Goal: Task Accomplishment & Management: Complete application form

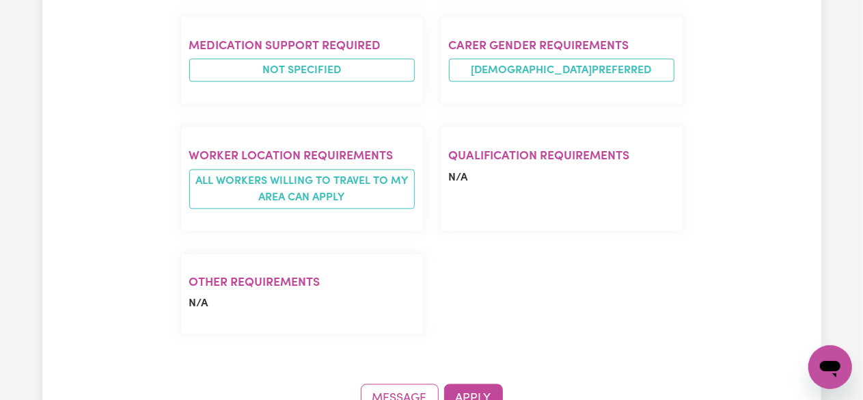
scroll to position [1093, 0]
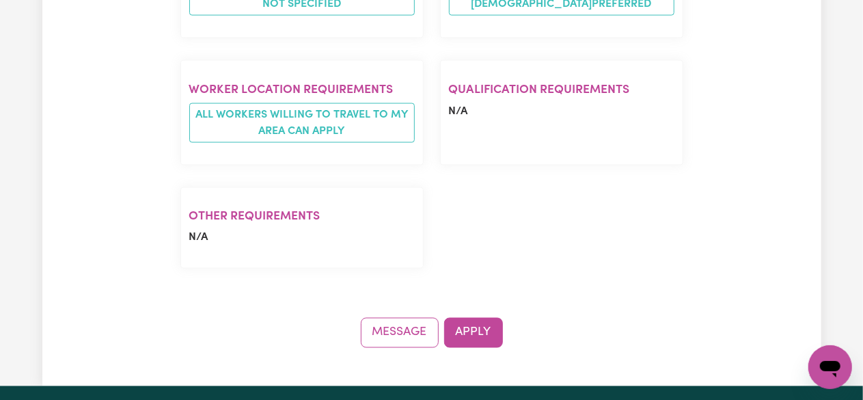
click at [478, 318] on button "Apply" at bounding box center [473, 333] width 59 height 30
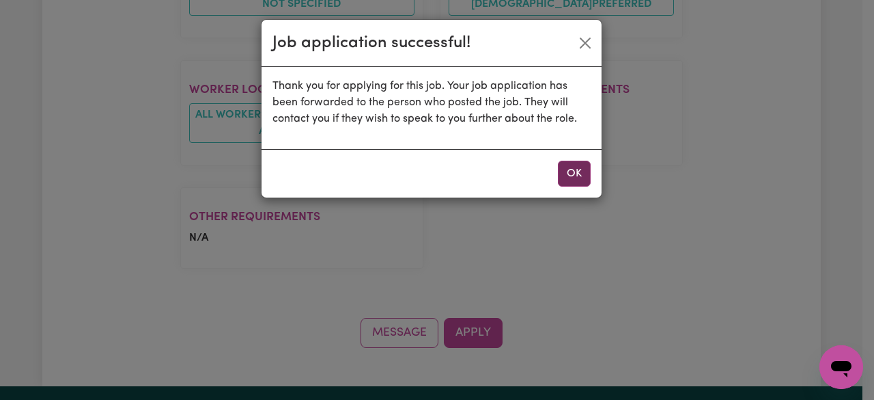
click at [566, 166] on button "OK" at bounding box center [574, 174] width 33 height 26
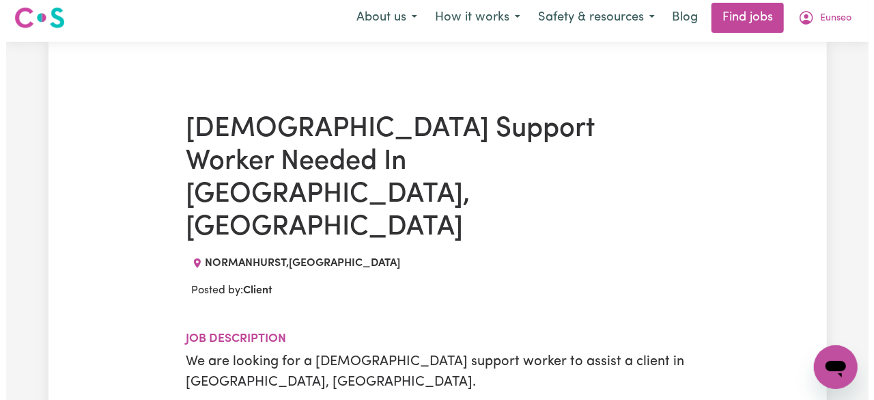
scroll to position [0, 0]
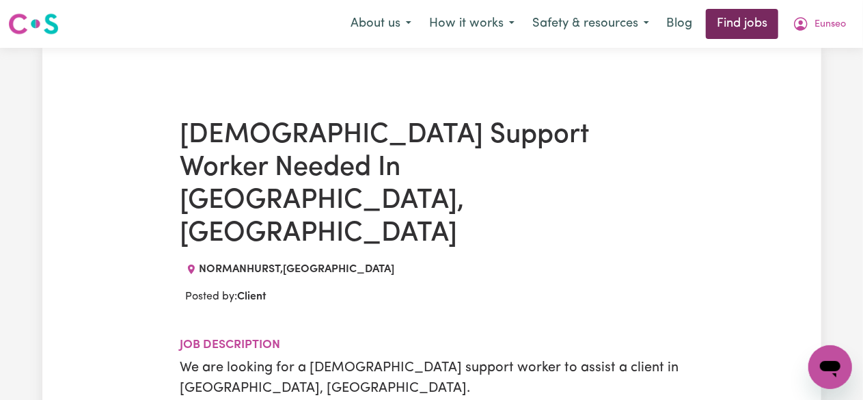
click at [749, 28] on link "Find jobs" at bounding box center [742, 24] width 72 height 30
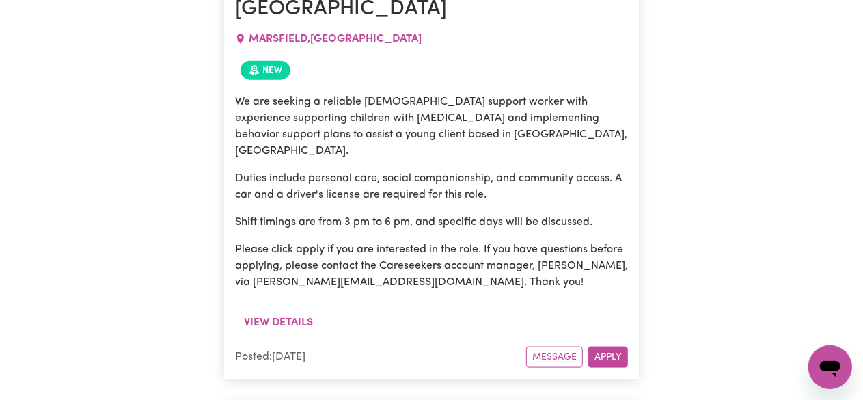
scroll to position [669, 0]
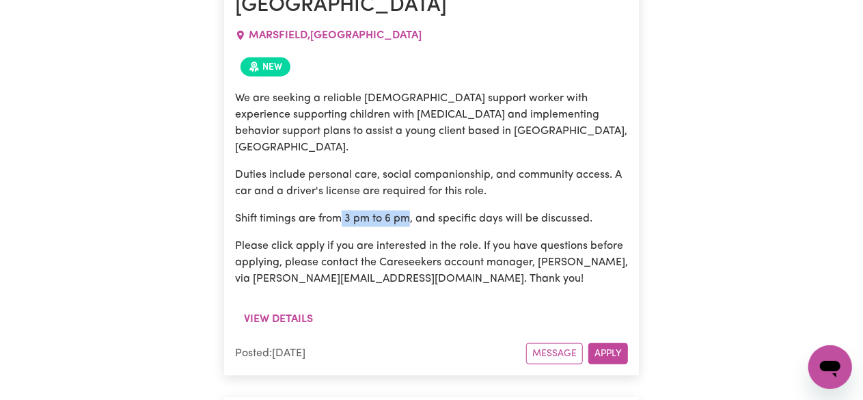
drag, startPoint x: 343, startPoint y: 177, endPoint x: 413, endPoint y: 176, distance: 70.4
click at [413, 210] on p "Shift timings are from 3 pm to 6 pm, and specific days will be discussed." at bounding box center [431, 218] width 393 height 16
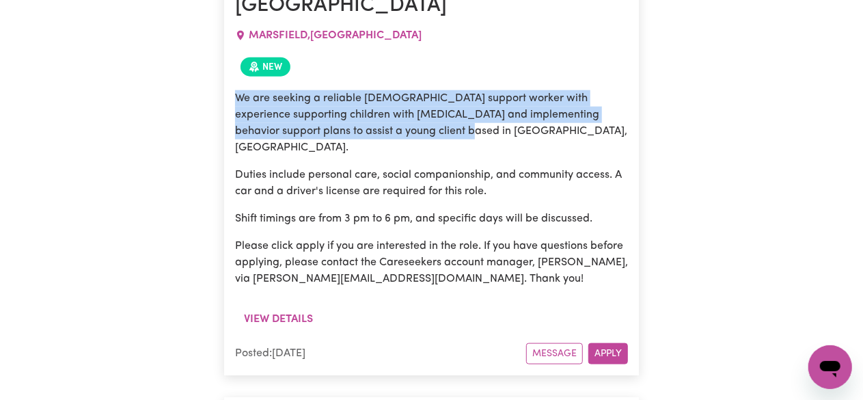
drag, startPoint x: 250, startPoint y: 75, endPoint x: 417, endPoint y: 108, distance: 169.8
click at [412, 108] on p "We are seeking a reliable [DEMOGRAPHIC_DATA] support worker with experience sup…" at bounding box center [431, 123] width 393 height 66
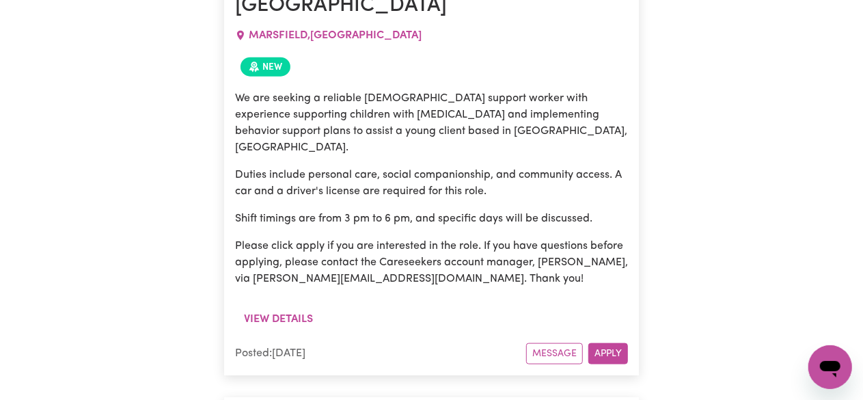
click at [433, 110] on p "We are seeking a reliable [DEMOGRAPHIC_DATA] support worker with experience sup…" at bounding box center [431, 123] width 393 height 66
drag, startPoint x: 347, startPoint y: 125, endPoint x: 381, endPoint y: 124, distance: 34.2
click at [376, 124] on div "We are seeking a reliable [DEMOGRAPHIC_DATA] support worker with experience sup…" at bounding box center [431, 188] width 393 height 197
drag, startPoint x: 392, startPoint y: 129, endPoint x: 497, endPoint y: 130, distance: 105.2
click at [488, 167] on p "Duties include personal care, social companionship, and community access. A car…" at bounding box center [431, 183] width 393 height 33
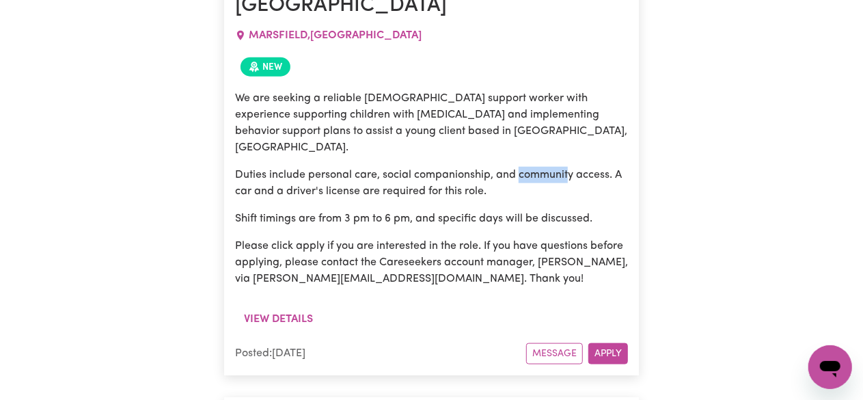
drag, startPoint x: 534, startPoint y: 134, endPoint x: 589, endPoint y: 140, distance: 55.0
click at [586, 167] on p "Duties include personal care, social companionship, and community access. A car…" at bounding box center [431, 183] width 393 height 33
click at [578, 166] on div "We are seeking a reliable [DEMOGRAPHIC_DATA] support worker with experience sup…" at bounding box center [431, 188] width 393 height 197
drag, startPoint x: 286, startPoint y: 151, endPoint x: 406, endPoint y: 151, distance: 119.5
click at [397, 167] on p "Duties include personal care, social companionship, and community access. A car…" at bounding box center [431, 183] width 393 height 33
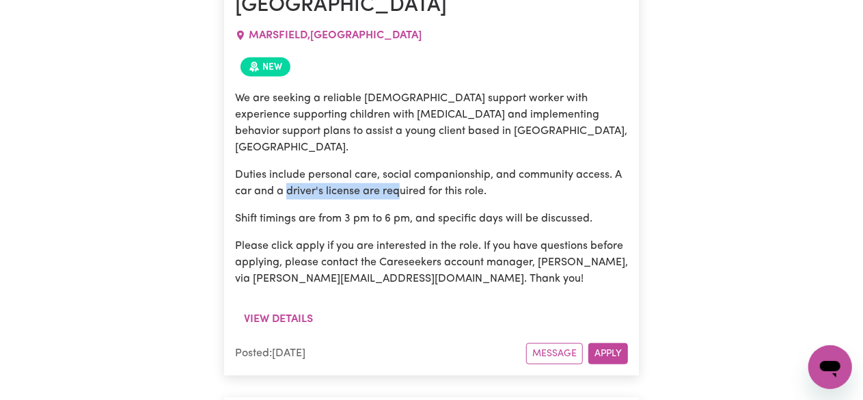
click at [458, 210] on p "Shift timings are from 3 pm to 6 pm, and specific days will be discussed." at bounding box center [431, 218] width 393 height 16
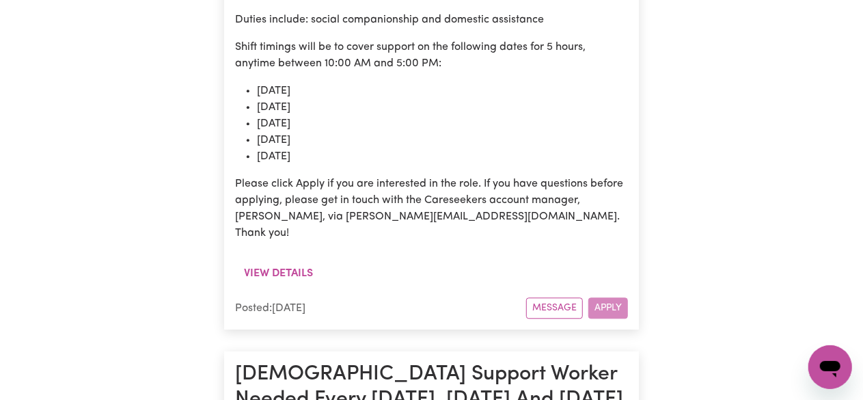
scroll to position [4220, 0]
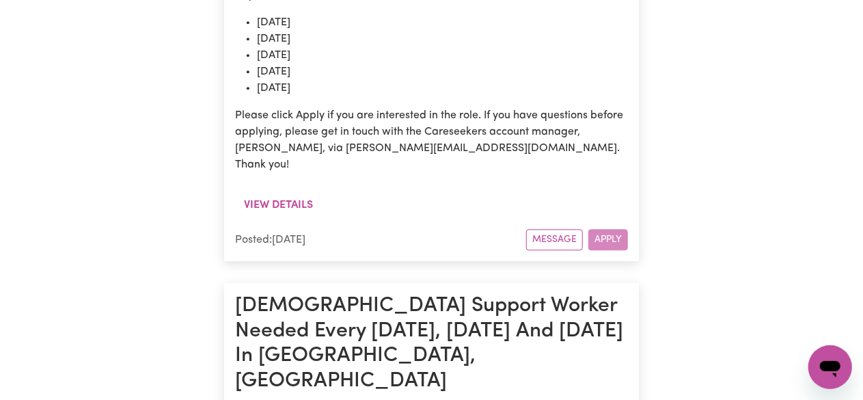
drag, startPoint x: 372, startPoint y: 155, endPoint x: 475, endPoint y: 154, distance: 103.1
drag, startPoint x: 267, startPoint y: 184, endPoint x: 354, endPoint y: 184, distance: 86.7
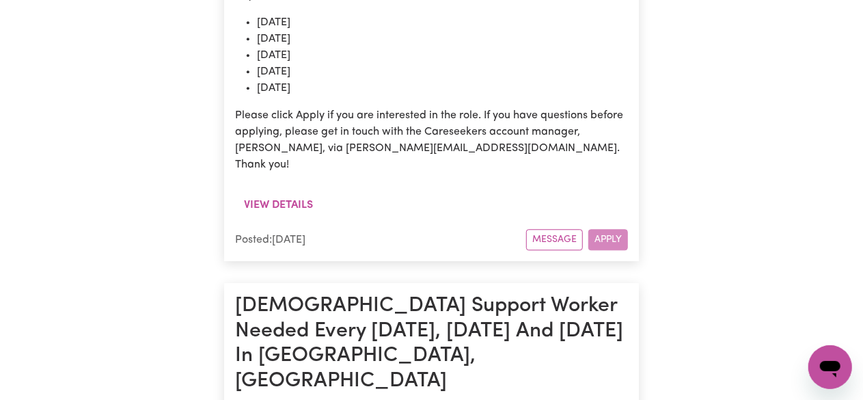
drag, startPoint x: 366, startPoint y: 182, endPoint x: 452, endPoint y: 182, distance: 86.1
drag, startPoint x: 459, startPoint y: 183, endPoint x: 525, endPoint y: 200, distance: 67.8
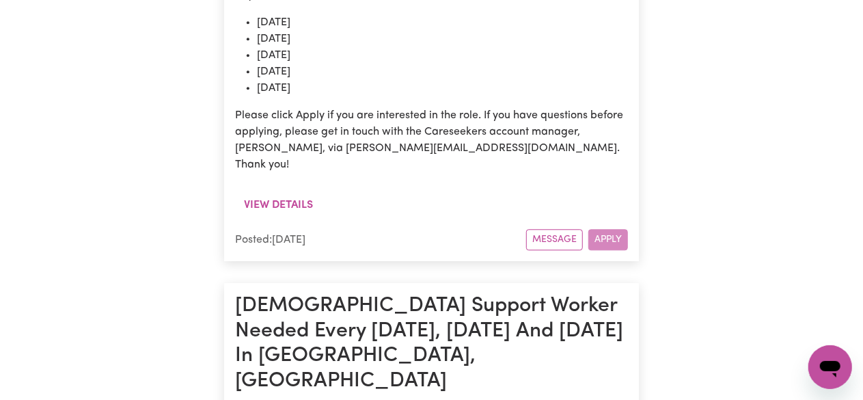
copy span "VAUCLUSE"
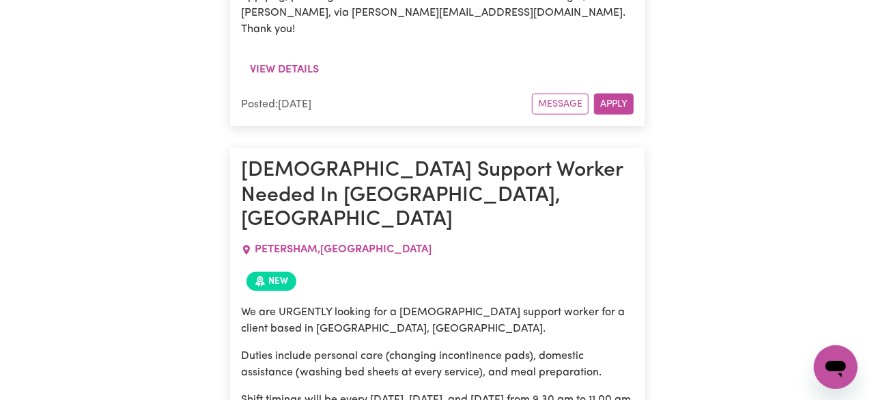
scroll to position [6337, 0]
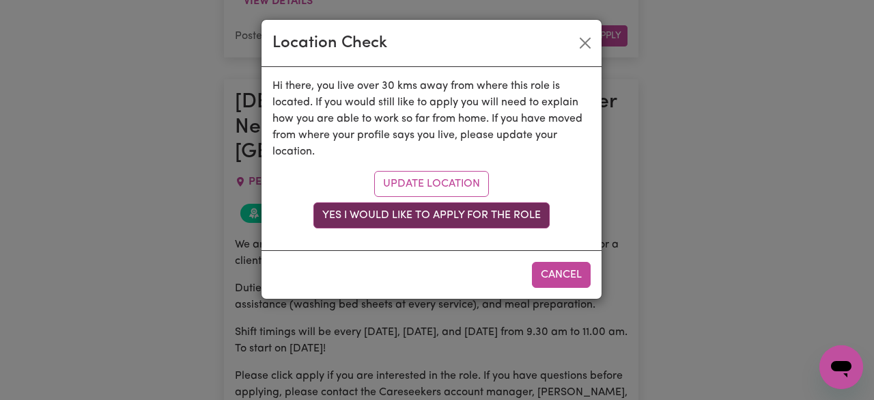
click at [508, 210] on button "Yes I would like to apply for the role" at bounding box center [431, 215] width 236 height 26
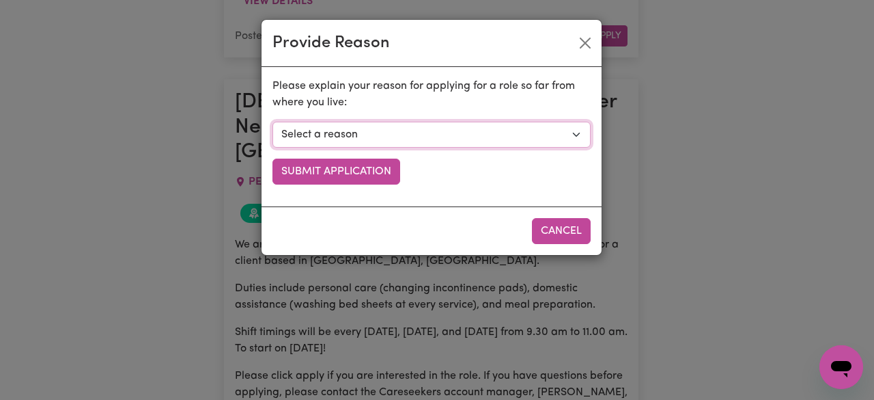
click at [407, 133] on select "Select a reason I currently travel to this area for work or other personal reas…" at bounding box center [432, 135] width 318 height 26
select select "I am open to longer shifts that make the travel worthwhile"
click at [273, 122] on select "Select a reason I currently travel to this area for work or other personal reas…" at bounding box center [432, 135] width 318 height 26
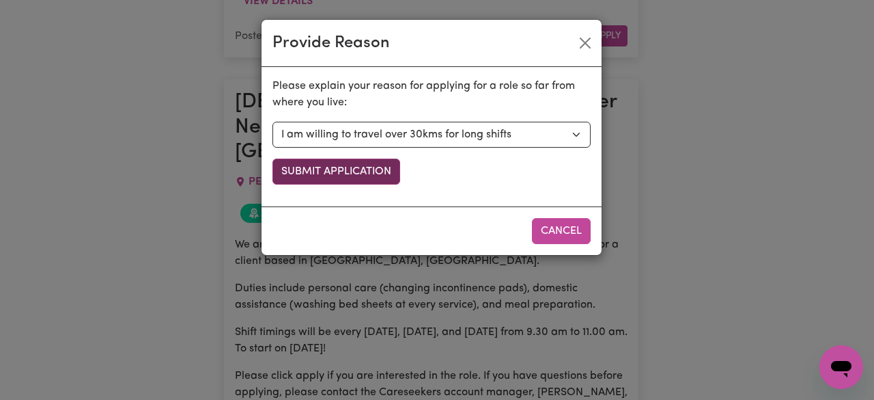
click at [366, 181] on button "Submit Application" at bounding box center [337, 171] width 128 height 26
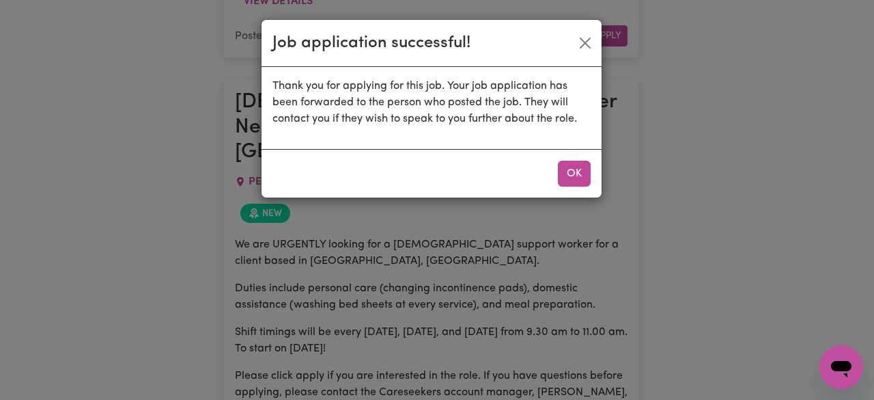
drag, startPoint x: 576, startPoint y: 178, endPoint x: 586, endPoint y: 182, distance: 11.3
click at [575, 178] on button "OK" at bounding box center [574, 174] width 33 height 26
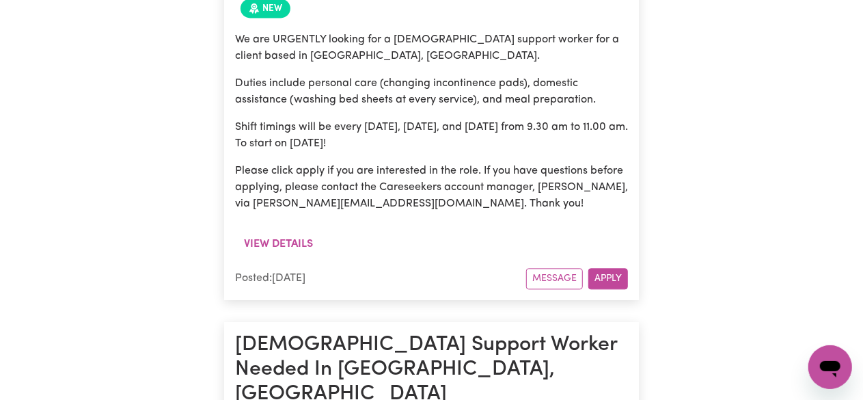
scroll to position [6611, 0]
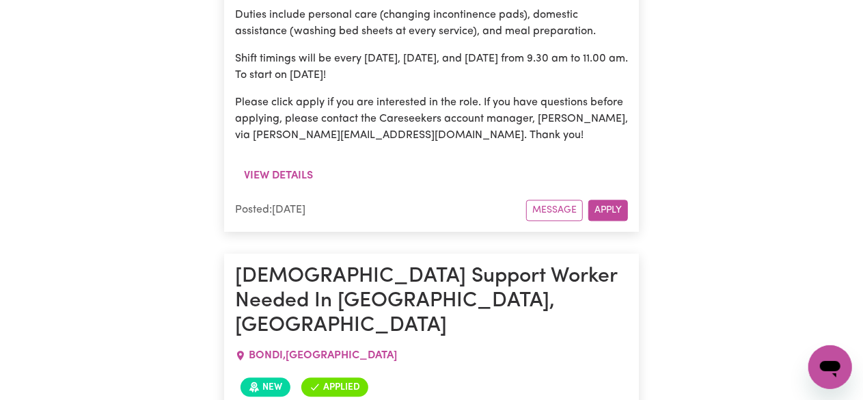
drag, startPoint x: 288, startPoint y: 141, endPoint x: 307, endPoint y: 143, distance: 18.5
copy span "ULLADULLA"
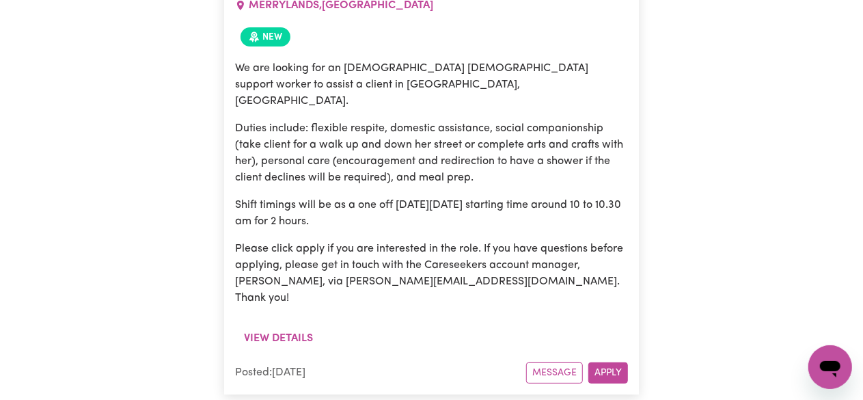
scroll to position [7772, 0]
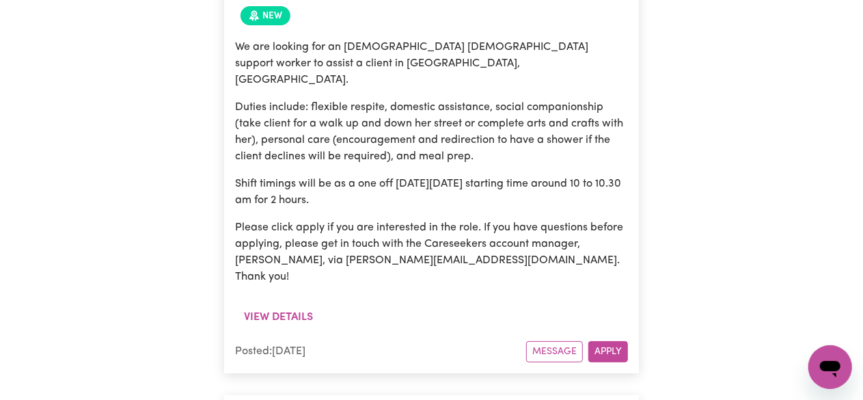
drag, startPoint x: 309, startPoint y: 197, endPoint x: 458, endPoint y: 203, distance: 149.0
drag, startPoint x: 541, startPoint y: 199, endPoint x: 514, endPoint y: 232, distance: 43.2
drag, startPoint x: 520, startPoint y: 234, endPoint x: 450, endPoint y: 249, distance: 72.1
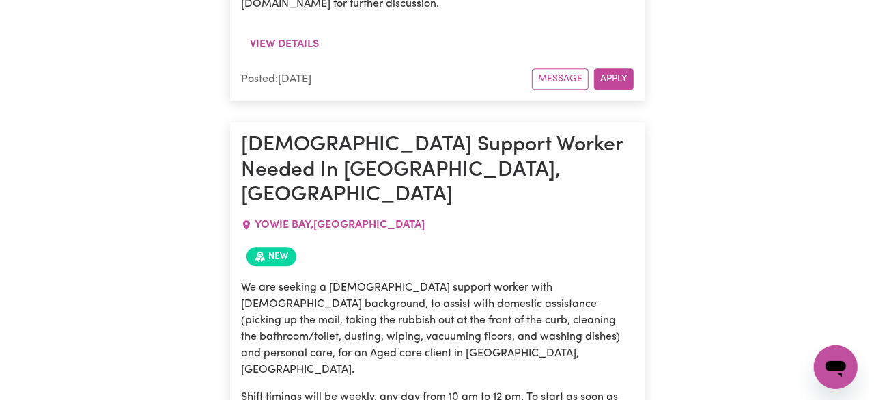
scroll to position [12006, 0]
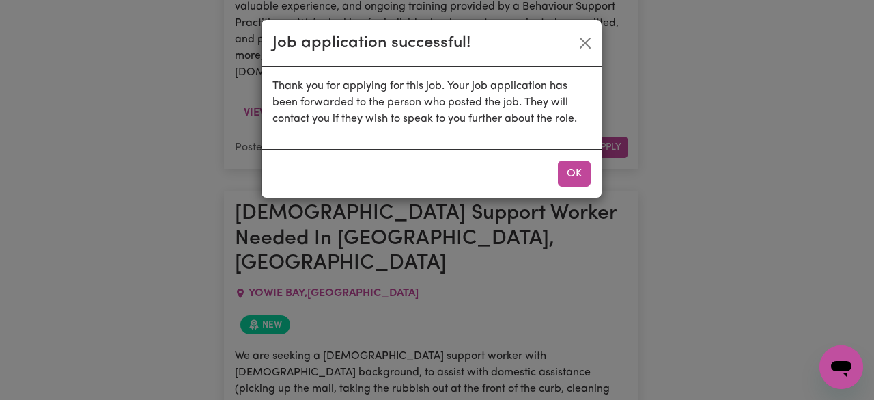
click at [580, 167] on button "OK" at bounding box center [574, 174] width 33 height 26
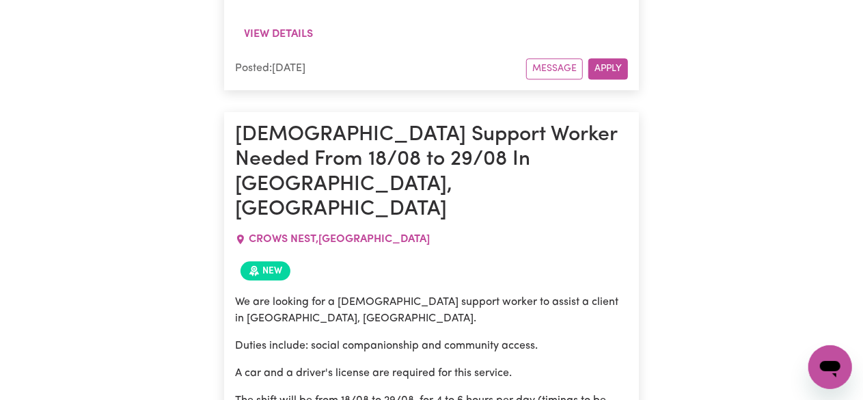
scroll to position [14465, 0]
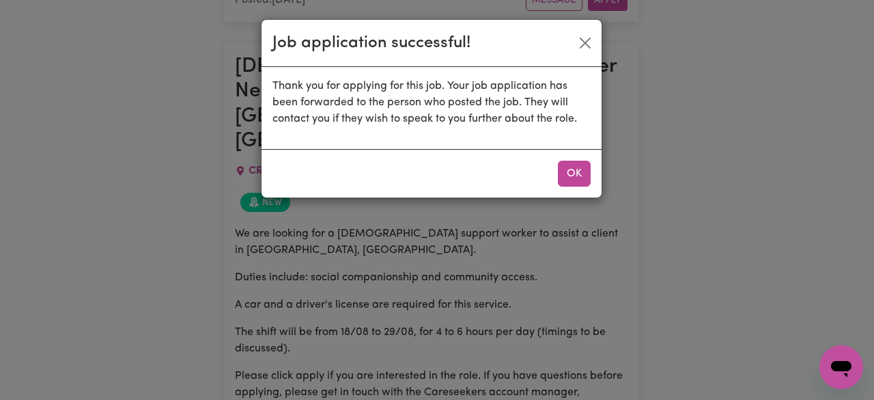
click at [574, 169] on button "OK" at bounding box center [574, 174] width 33 height 26
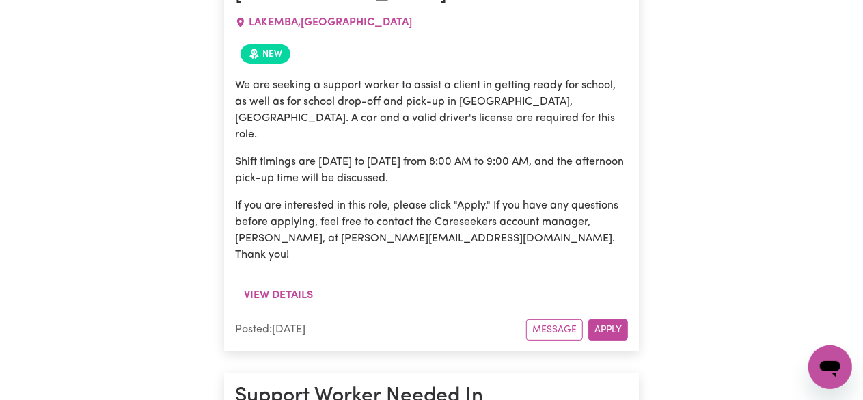
scroll to position [15626, 0]
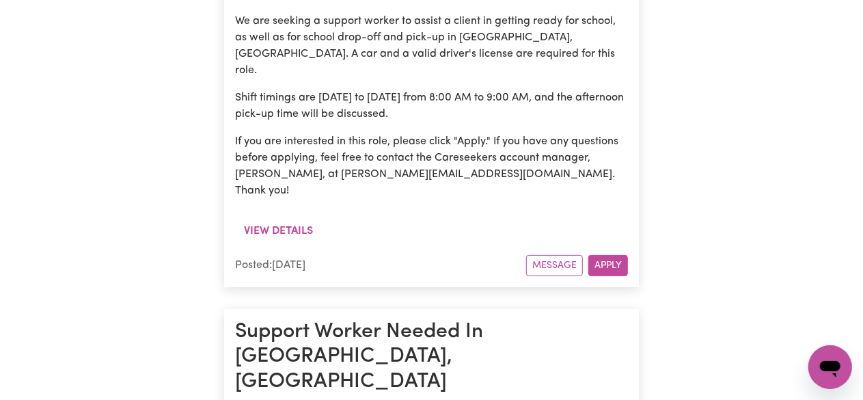
drag, startPoint x: 471, startPoint y: 148, endPoint x: 514, endPoint y: 148, distance: 43.7
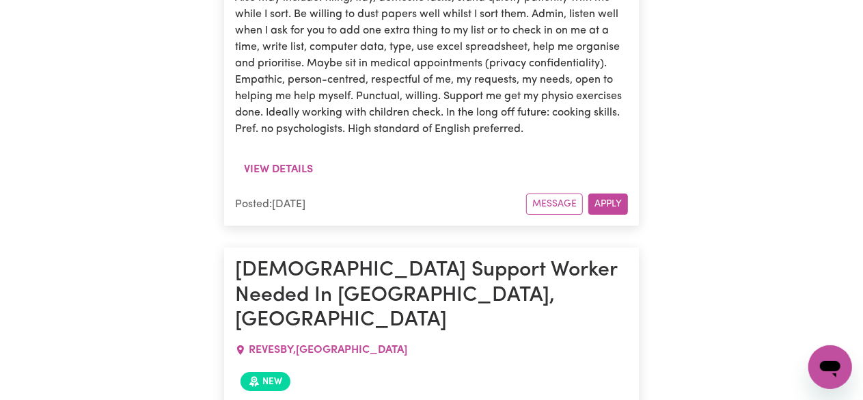
scroll to position [17812, 0]
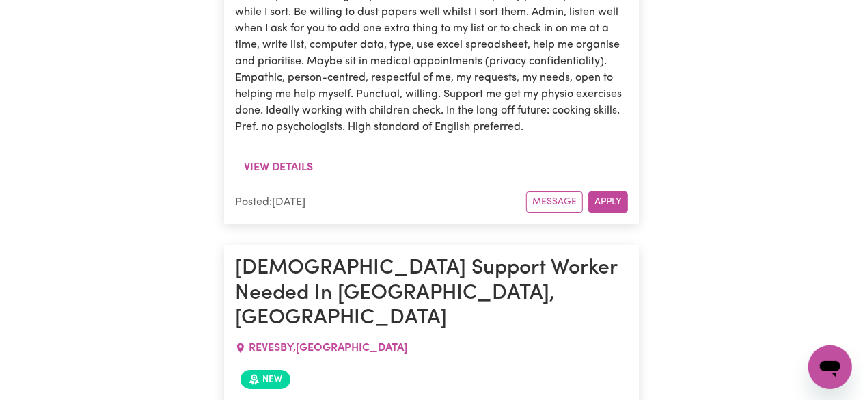
drag, startPoint x: 326, startPoint y: 171, endPoint x: 611, endPoint y: 174, distance: 284.1
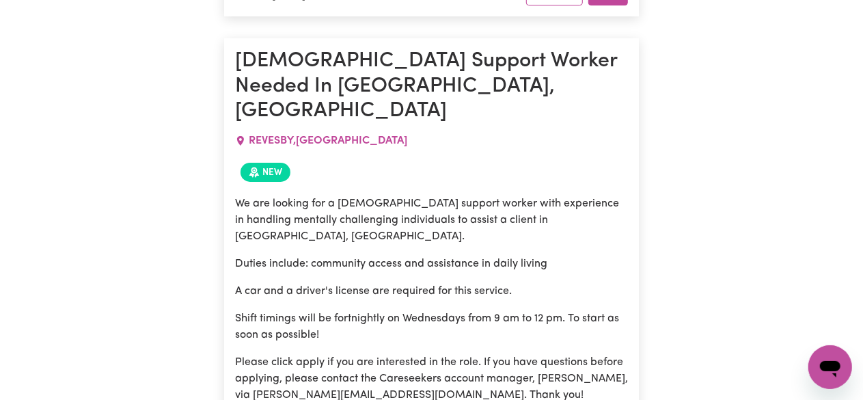
scroll to position [18017, 0]
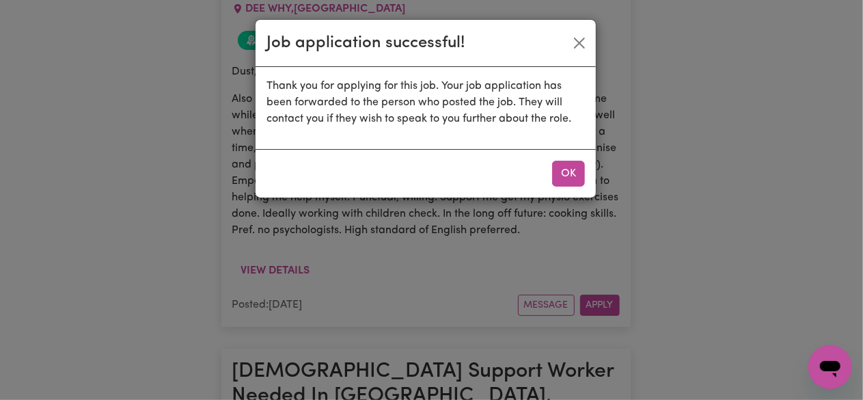
scroll to position [18153, 0]
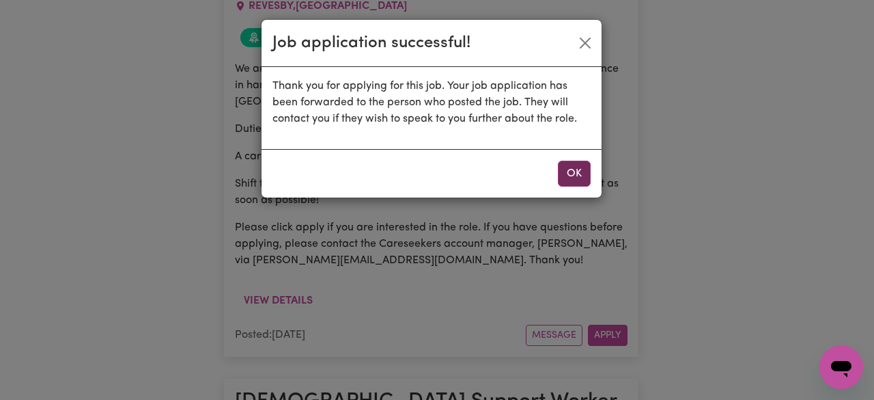
click at [571, 165] on button "OK" at bounding box center [574, 174] width 33 height 26
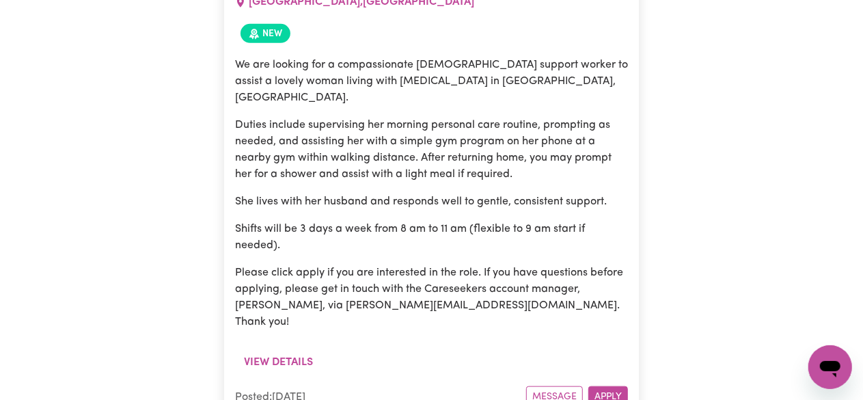
scroll to position [18700, 0]
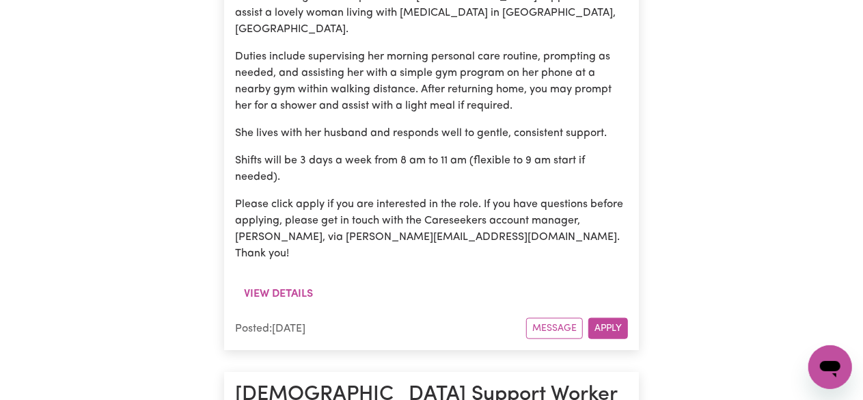
drag, startPoint x: 328, startPoint y: 190, endPoint x: 415, endPoint y: 185, distance: 87.6
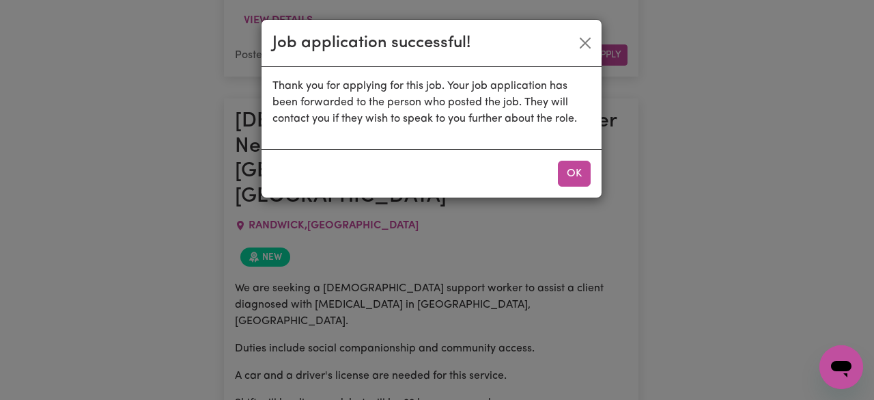
click at [568, 161] on button "OK" at bounding box center [574, 174] width 33 height 26
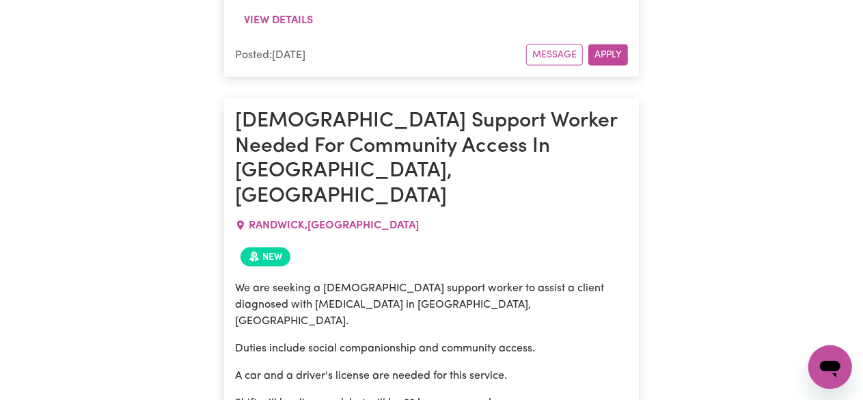
drag, startPoint x: 316, startPoint y: 152, endPoint x: 441, endPoint y: 165, distance: 126.3
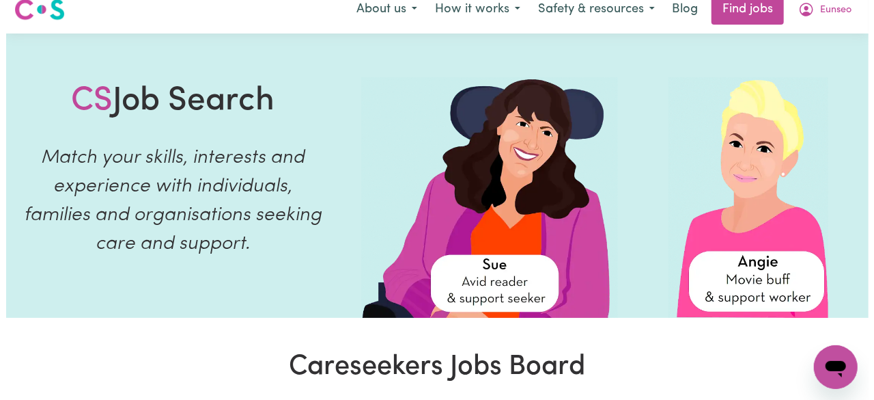
scroll to position [0, 0]
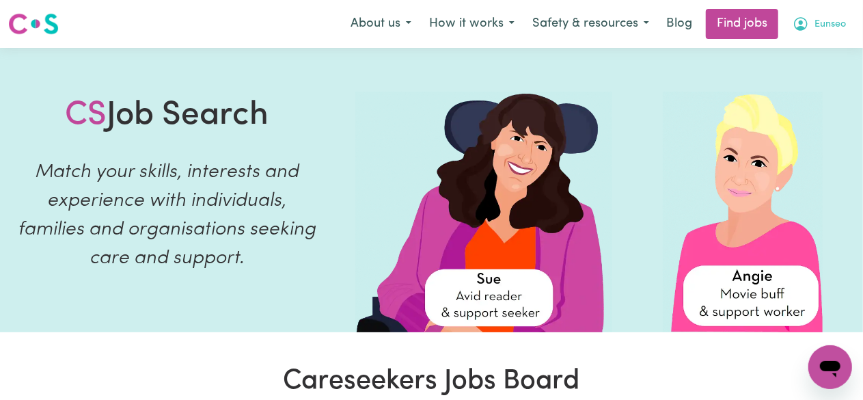
click at [811, 21] on button "Eunseo" at bounding box center [818, 24] width 71 height 29
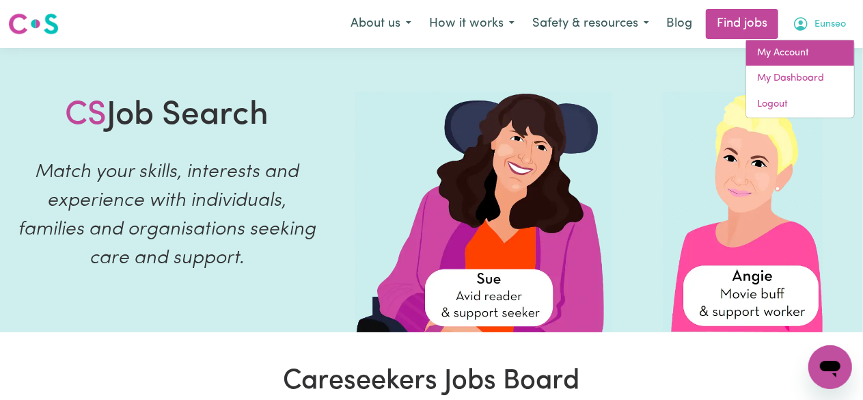
click at [801, 46] on link "My Account" at bounding box center [800, 53] width 108 height 26
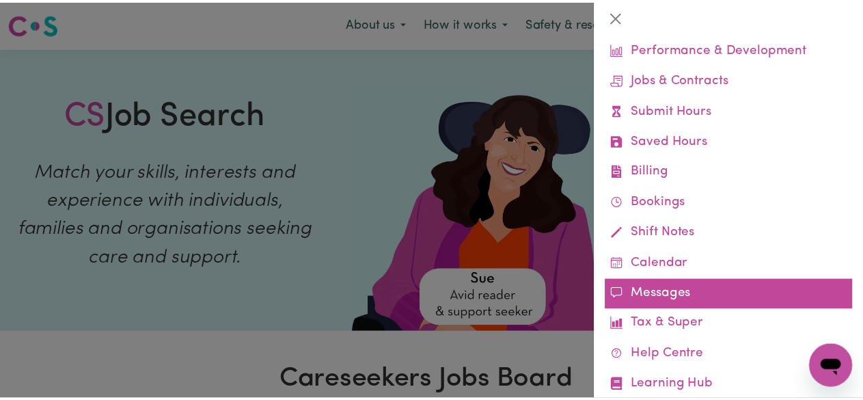
scroll to position [133, 0]
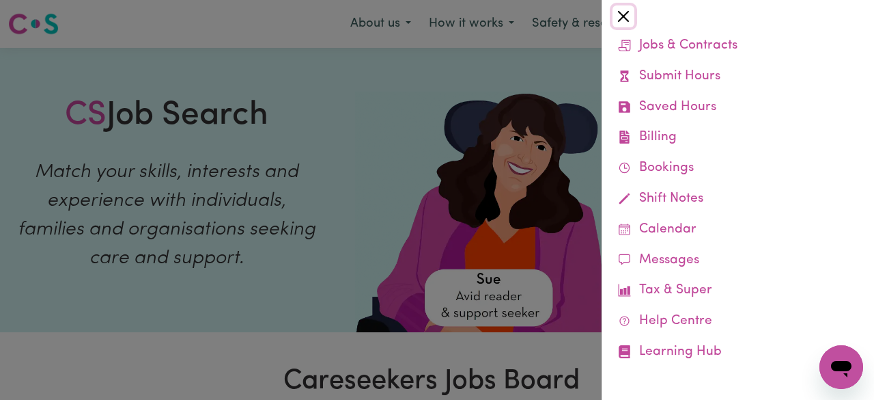
click at [624, 16] on button "Close" at bounding box center [624, 16] width 22 height 22
